Goal: Task Accomplishment & Management: Manage account settings

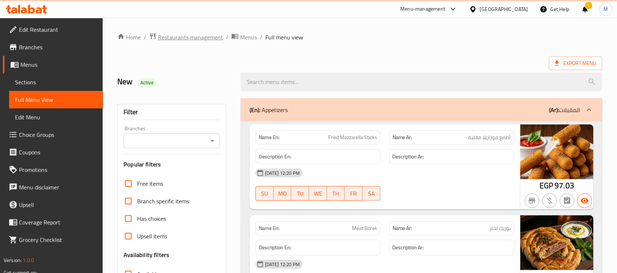
click at [205, 41] on span "Restaurants management" at bounding box center [190, 37] width 65 height 9
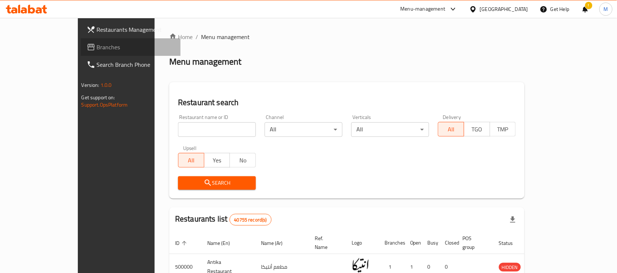
click at [97, 50] on span "Branches" at bounding box center [136, 47] width 78 height 9
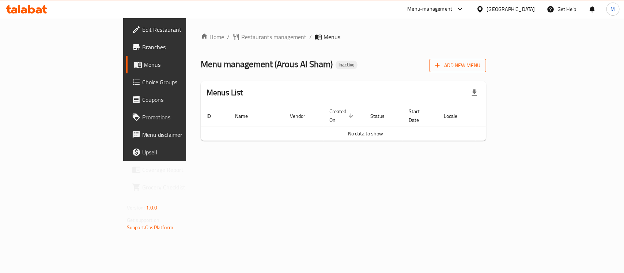
click at [486, 60] on button "Add New Menu" at bounding box center [457, 66] width 57 height 14
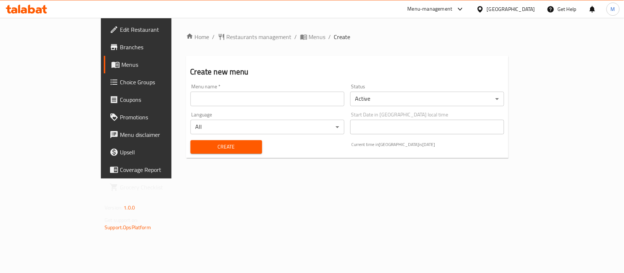
click at [193, 102] on input "text" at bounding box center [267, 99] width 154 height 15
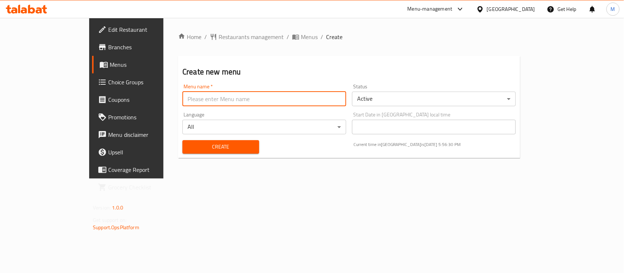
type input "New"
click at [188, 143] on span "Create" at bounding box center [220, 146] width 65 height 9
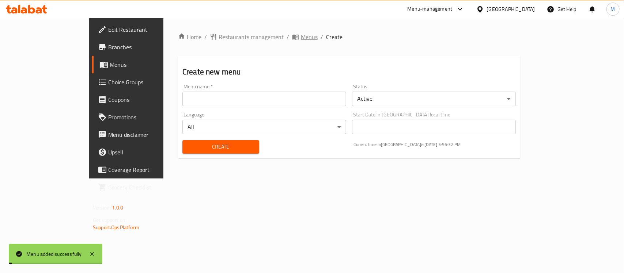
click at [301, 39] on span "Menus" at bounding box center [309, 37] width 17 height 9
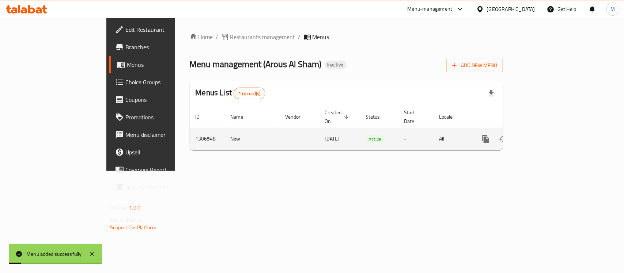
click at [542, 135] on icon "enhanced table" at bounding box center [538, 139] width 9 height 9
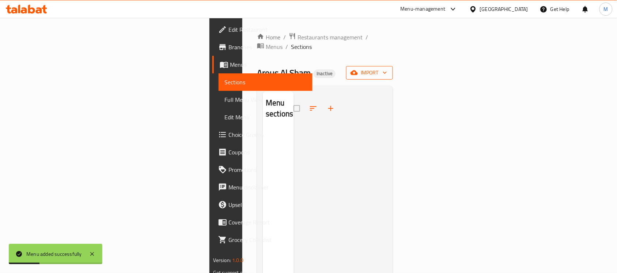
click at [387, 68] on span "import" at bounding box center [369, 72] width 35 height 9
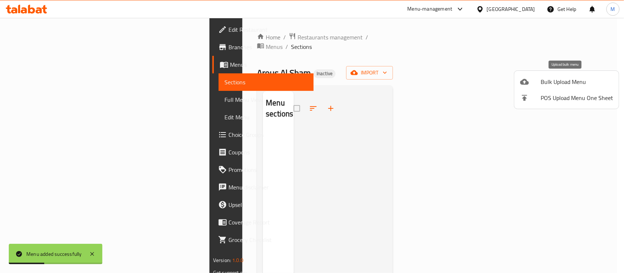
click at [563, 81] on span "Bulk Upload Menu" at bounding box center [576, 81] width 72 height 9
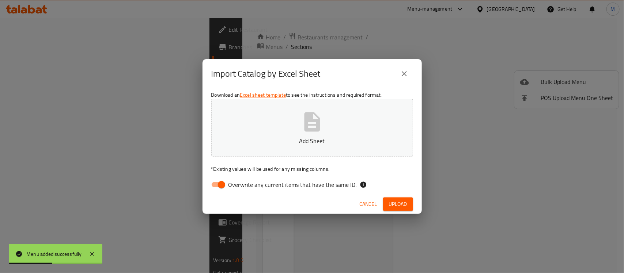
click at [214, 186] on input "Overwrite any current items that have the same ID." at bounding box center [222, 185] width 42 height 14
checkbox input "false"
click at [329, 79] on div "Import Catalog by Excel Sheet" at bounding box center [312, 74] width 202 height 18
click at [402, 206] on span "Upload" at bounding box center [398, 204] width 18 height 9
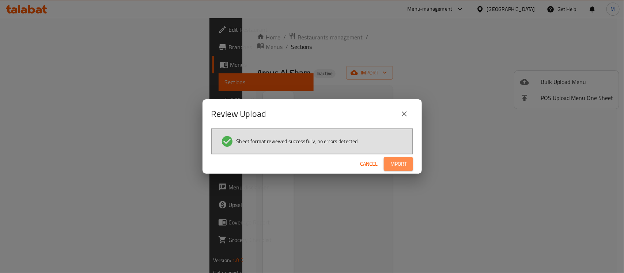
click at [388, 161] on button "Import" at bounding box center [398, 164] width 29 height 14
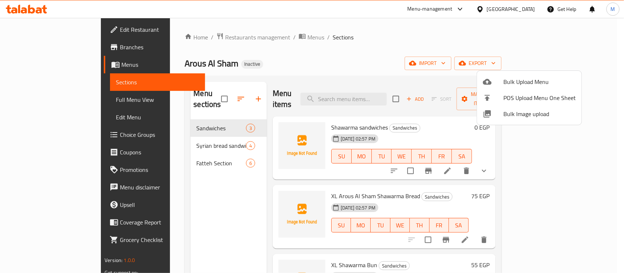
click at [206, 198] on div at bounding box center [312, 136] width 624 height 273
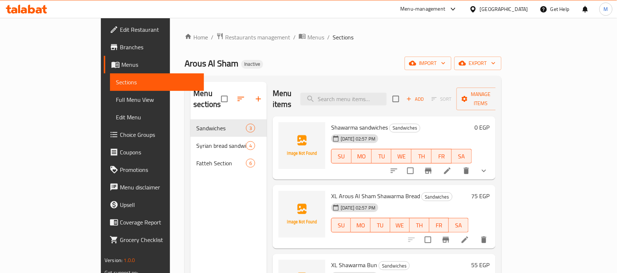
click at [116, 96] on span "Full Menu View" at bounding box center [157, 99] width 82 height 9
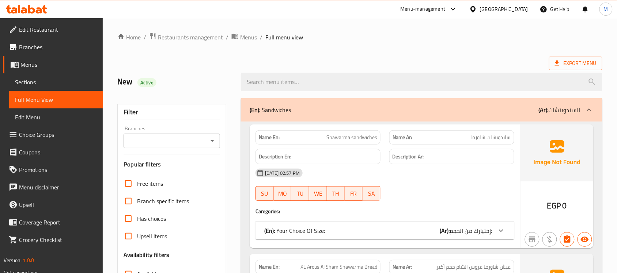
click at [34, 83] on span "Sections" at bounding box center [56, 82] width 82 height 9
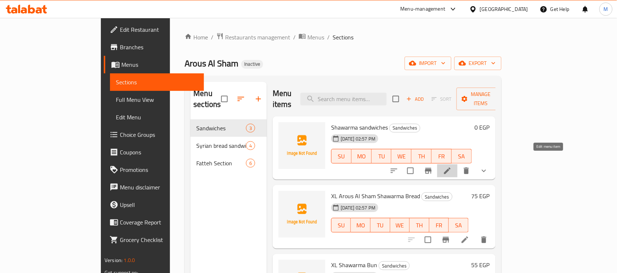
click at [451, 167] on icon at bounding box center [447, 171] width 9 height 9
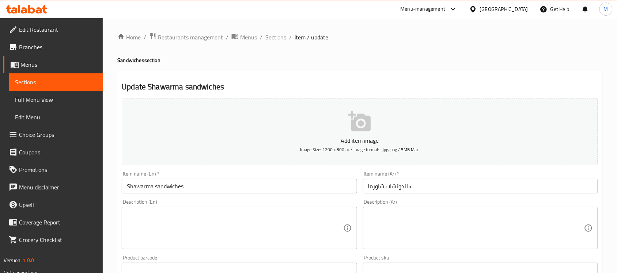
click at [187, 187] on input "Shawarma sandwiches" at bounding box center [239, 186] width 235 height 15
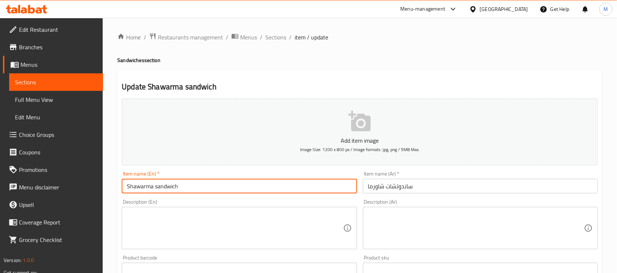
type input "Shawarma sandwich"
click at [409, 191] on input "ساندوتشات شاورما" at bounding box center [480, 186] width 235 height 15
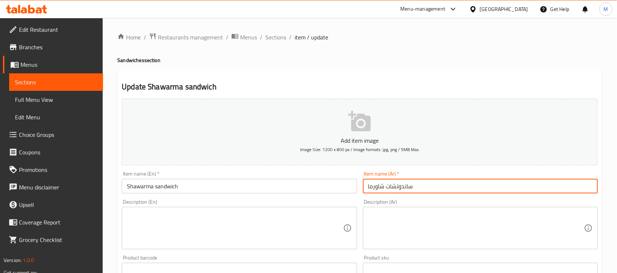
click at [409, 191] on input "ساندوتشات شاورما" at bounding box center [480, 186] width 235 height 15
type input "[PERSON_NAME]"
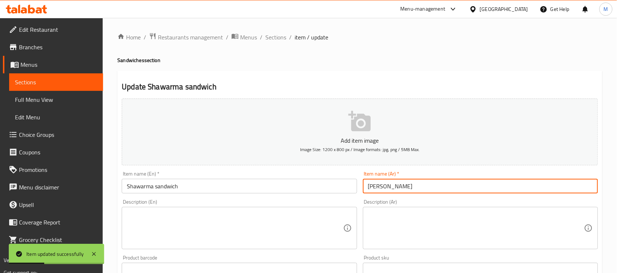
click at [71, 99] on span "Full Menu View" at bounding box center [56, 99] width 82 height 9
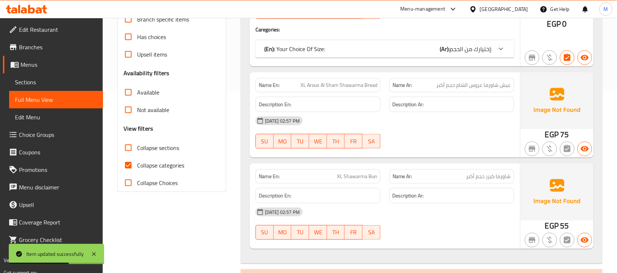
scroll to position [183, 0]
click at [136, 165] on input "Collapse categories" at bounding box center [128, 165] width 18 height 18
checkbox input "false"
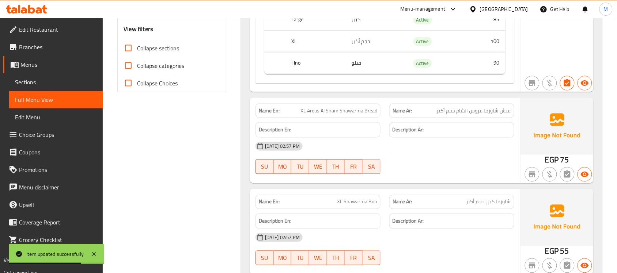
scroll to position [365, 0]
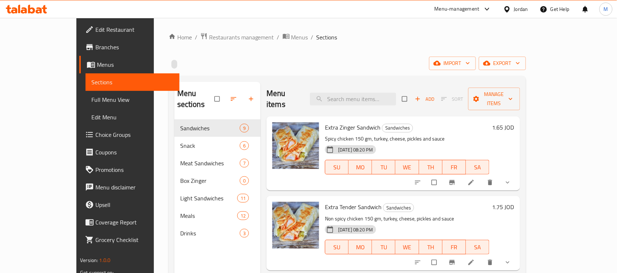
click at [521, 10] on div "Jordan" at bounding box center [521, 9] width 14 height 8
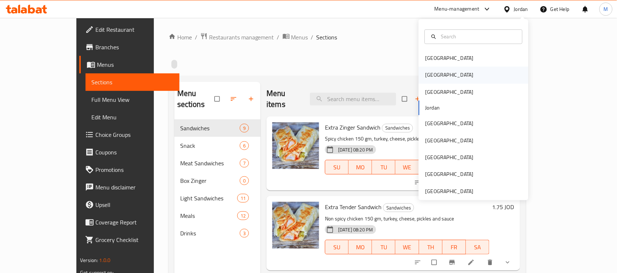
click at [431, 71] on div "[GEOGRAPHIC_DATA]" at bounding box center [449, 75] width 60 height 17
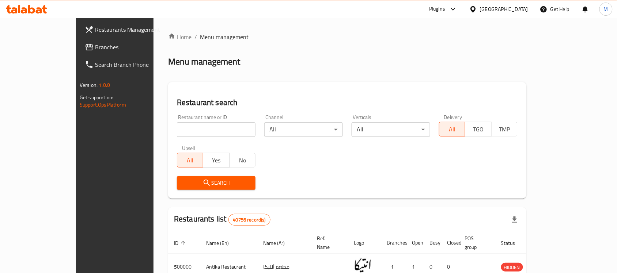
click at [95, 45] on span "Branches" at bounding box center [134, 47] width 78 height 9
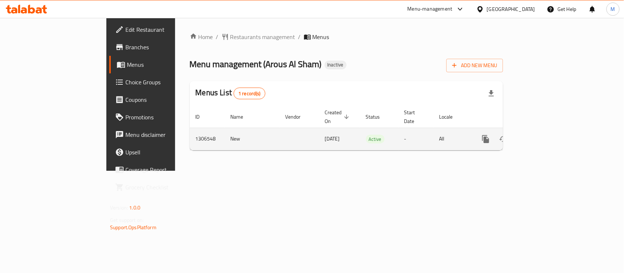
click at [541, 136] on icon "enhanced table" at bounding box center [538, 139] width 7 height 7
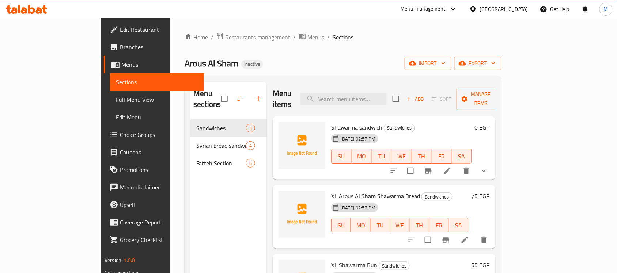
click at [307, 37] on span "Menus" at bounding box center [315, 37] width 17 height 9
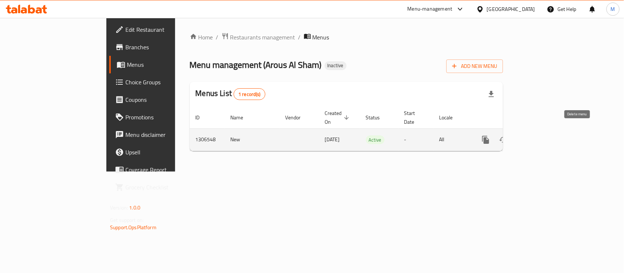
click at [525, 136] on icon "enhanced table" at bounding box center [520, 140] width 9 height 9
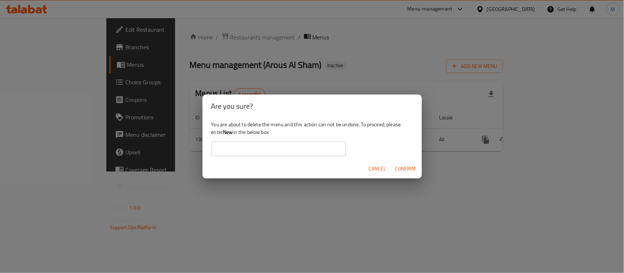
click at [227, 133] on b "New" at bounding box center [228, 131] width 10 height 9
copy div "New"
click at [245, 148] on input "text" at bounding box center [278, 149] width 134 height 15
paste input "New"
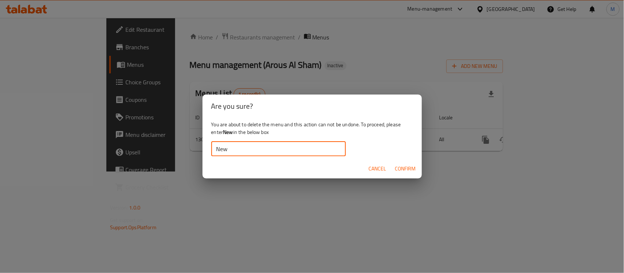
type input "New"
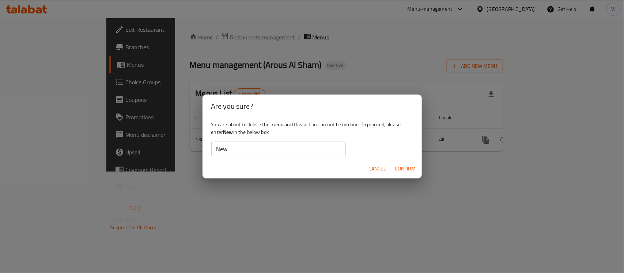
click at [378, 138] on div "You are about to delete the menu and this action can not be undone. To proceed,…" at bounding box center [311, 138] width 219 height 41
click at [410, 167] on span "Confirm" at bounding box center [405, 168] width 21 height 9
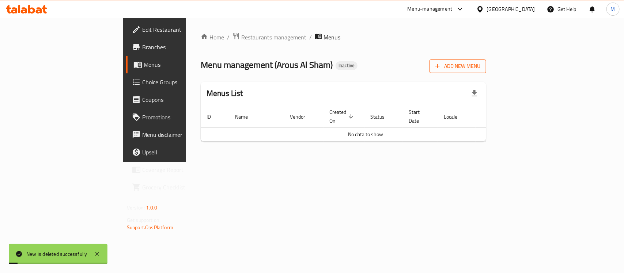
click at [480, 68] on span "Add New Menu" at bounding box center [457, 66] width 45 height 9
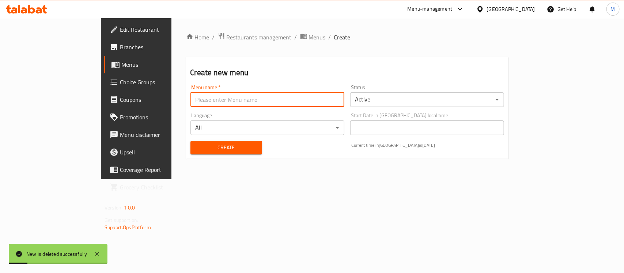
click at [245, 106] on input "text" at bounding box center [267, 99] width 154 height 15
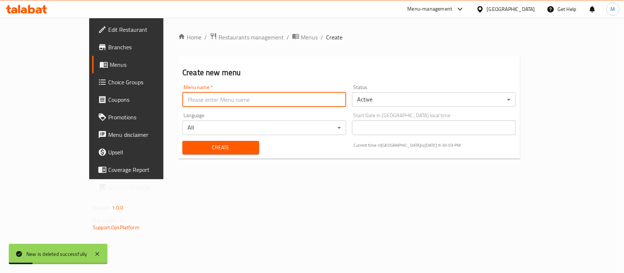
type input "New"
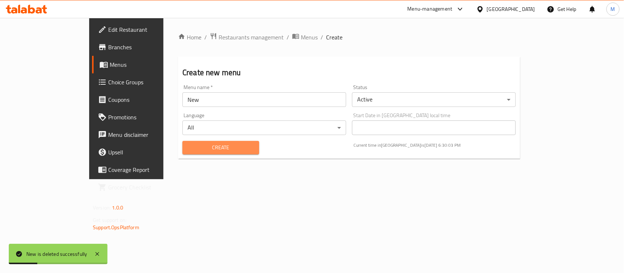
click at [188, 149] on span "Create" at bounding box center [220, 147] width 65 height 9
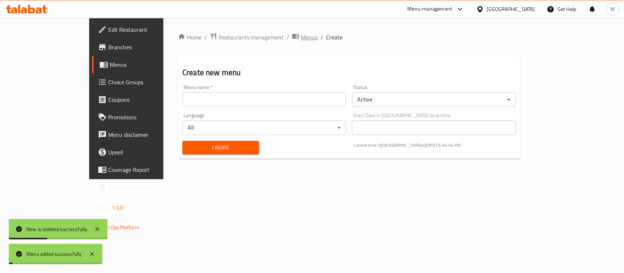
click at [301, 37] on span "Menus" at bounding box center [309, 37] width 17 height 9
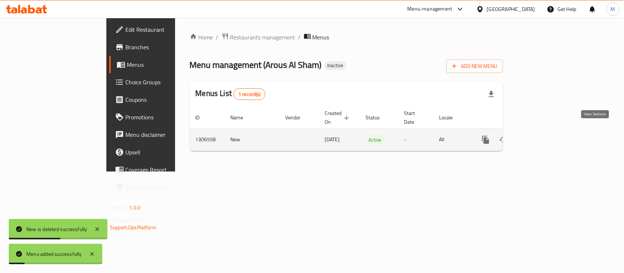
click at [542, 136] on icon "enhanced table" at bounding box center [538, 140] width 9 height 9
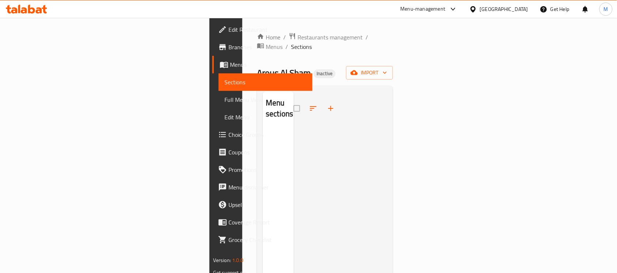
click at [393, 71] on div "Home / Restaurants management / Menus / Sections Arous Al Sham Inactive import …" at bounding box center [325, 202] width 136 height 338
click at [387, 68] on span "import" at bounding box center [369, 72] width 35 height 9
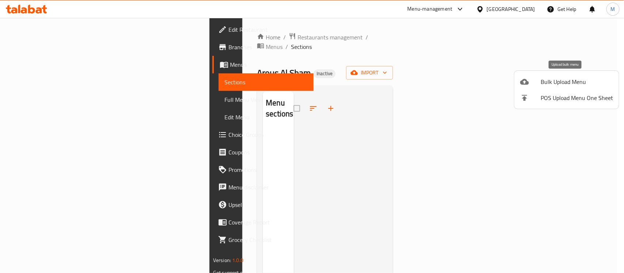
click at [567, 81] on span "Bulk Upload Menu" at bounding box center [576, 81] width 72 height 9
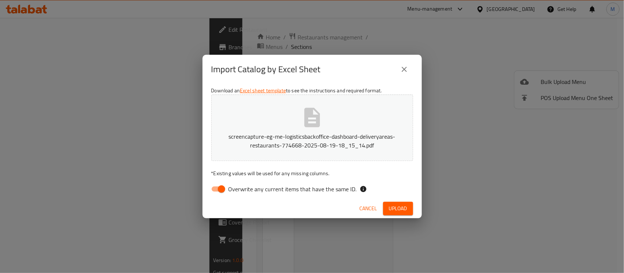
click at [346, 75] on div "Import Catalog by Excel Sheet" at bounding box center [312, 70] width 202 height 18
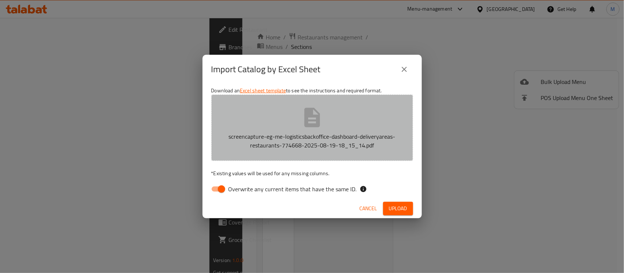
click at [351, 139] on p "screencapture-eg-me-logisticsbackoffice-dashboard-deliveryareas-restaurants-774…" at bounding box center [311, 141] width 179 height 18
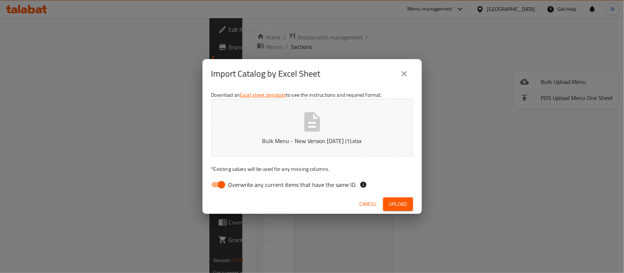
click at [389, 193] on div "Download an Excel sheet template to see the instructions and required format. B…" at bounding box center [311, 141] width 219 height 106
click at [392, 201] on span "Upload" at bounding box center [398, 204] width 18 height 9
click at [406, 75] on icon "close" at bounding box center [404, 73] width 9 height 9
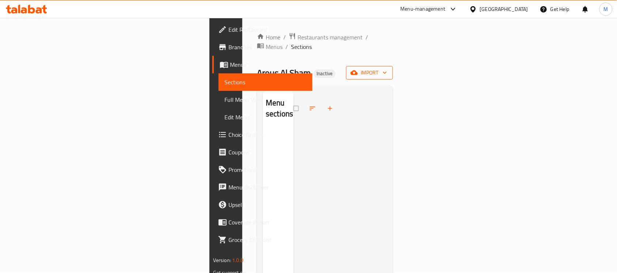
click at [388, 69] on icon "button" at bounding box center [384, 72] width 7 height 7
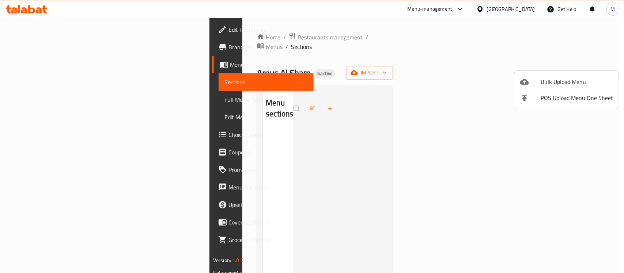
click at [536, 88] on li "Bulk Upload Menu" at bounding box center [566, 82] width 104 height 16
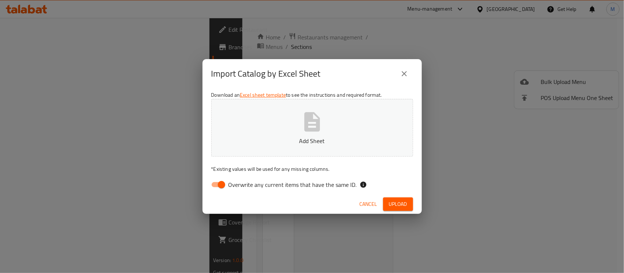
click at [218, 185] on input "Overwrite any current items that have the same ID." at bounding box center [222, 185] width 42 height 14
checkbox input "false"
click at [364, 76] on div "Import Catalog by Excel Sheet" at bounding box center [312, 74] width 202 height 18
click at [399, 206] on span "Upload" at bounding box center [398, 204] width 18 height 9
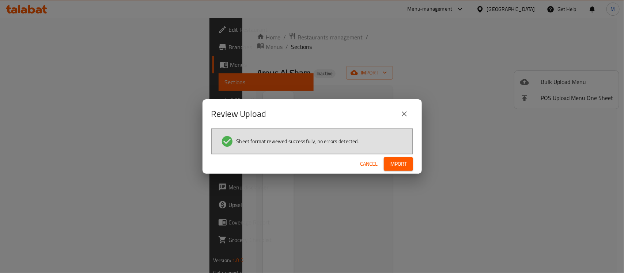
click at [396, 162] on span "Import" at bounding box center [398, 164] width 18 height 9
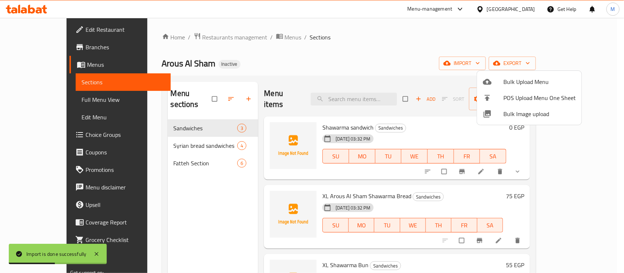
click at [358, 53] on div at bounding box center [312, 136] width 624 height 273
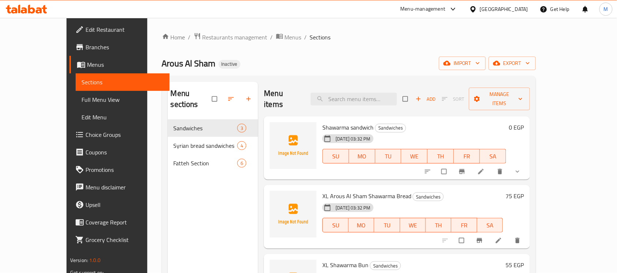
drag, startPoint x: 24, startPoint y: 99, endPoint x: 31, endPoint y: 100, distance: 7.5
click at [81, 99] on span "Full Menu View" at bounding box center [122, 99] width 82 height 9
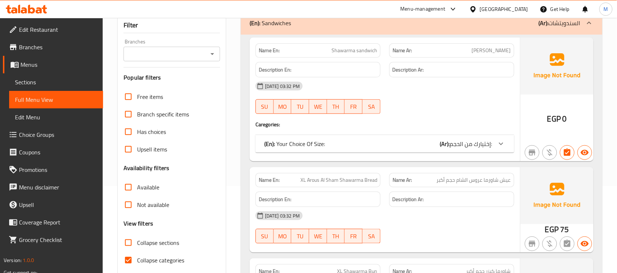
scroll to position [91, 0]
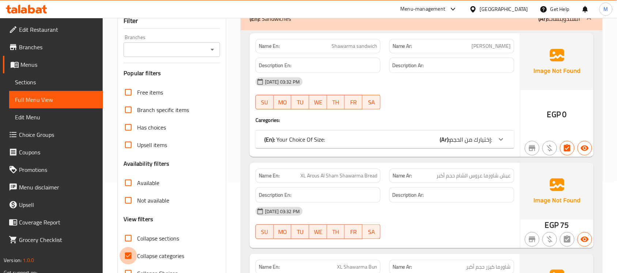
click at [128, 248] on input "Collapse categories" at bounding box center [128, 256] width 18 height 18
checkbox input "false"
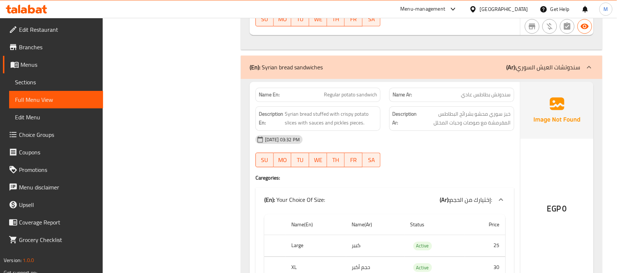
scroll to position [320, 0]
